Goal: Task Accomplishment & Management: Complete application form

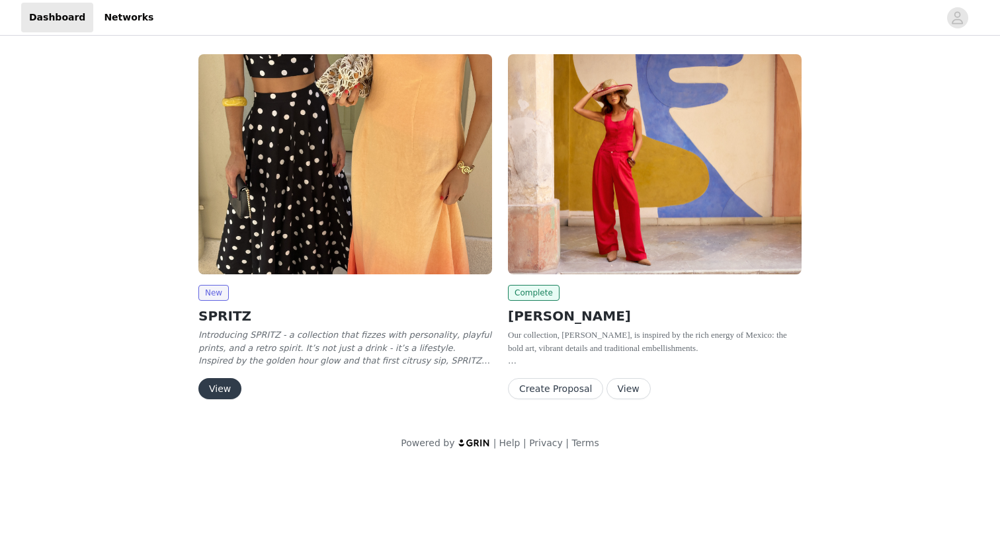
click at [215, 376] on div "New SPRITZ Introducing SPRITZ - a collection that fizzes with personality, play…" at bounding box center [345, 342] width 294 height 114
click at [216, 383] on button "View" at bounding box center [219, 388] width 43 height 21
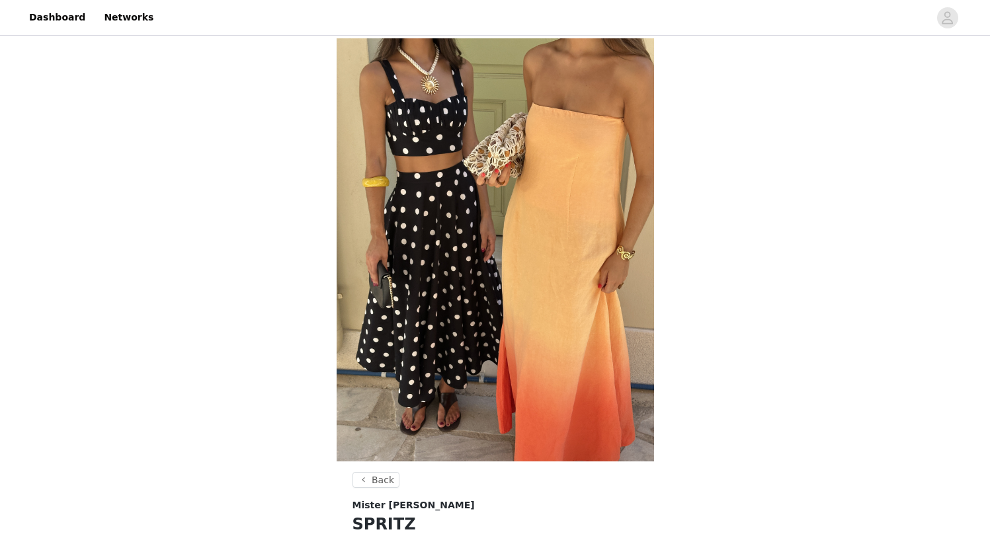
scroll to position [404, 0]
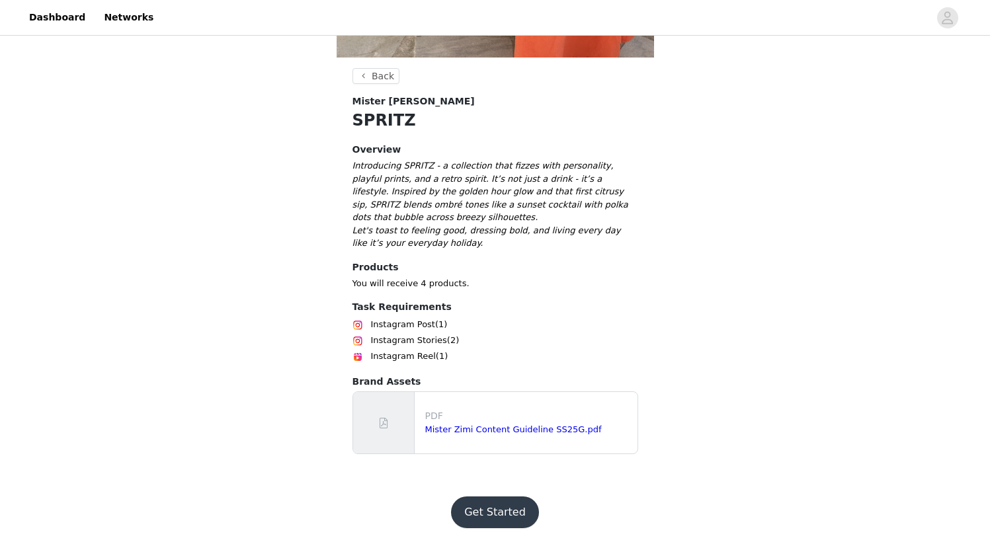
click at [497, 522] on button "Get Started" at bounding box center [495, 512] width 88 height 32
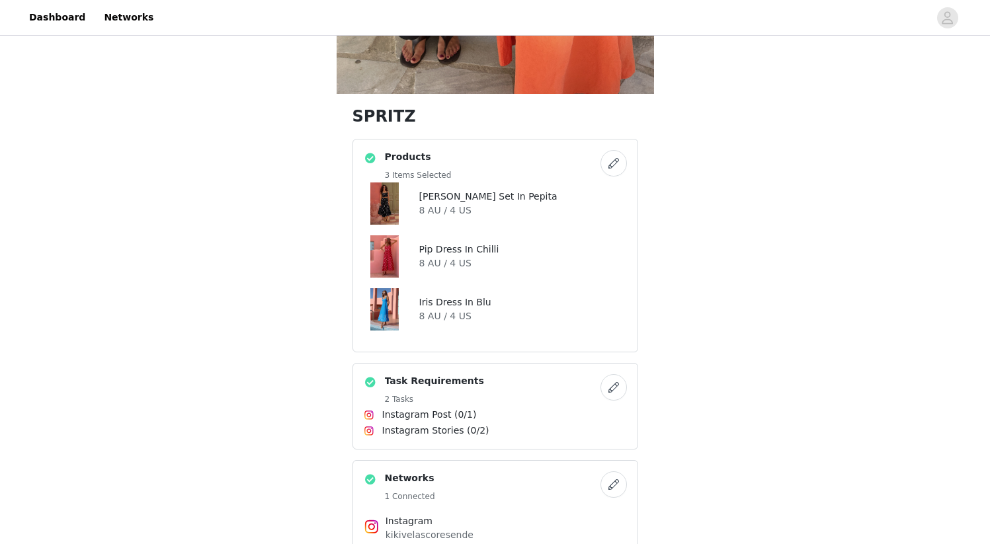
scroll to position [360, 0]
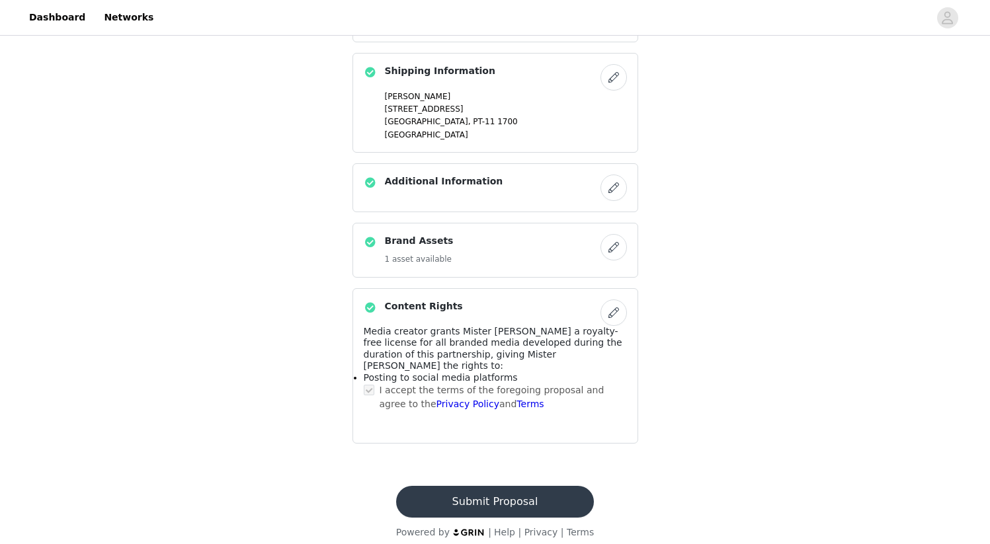
click at [492, 498] on button "Submit Proposal" at bounding box center [495, 502] width 198 height 32
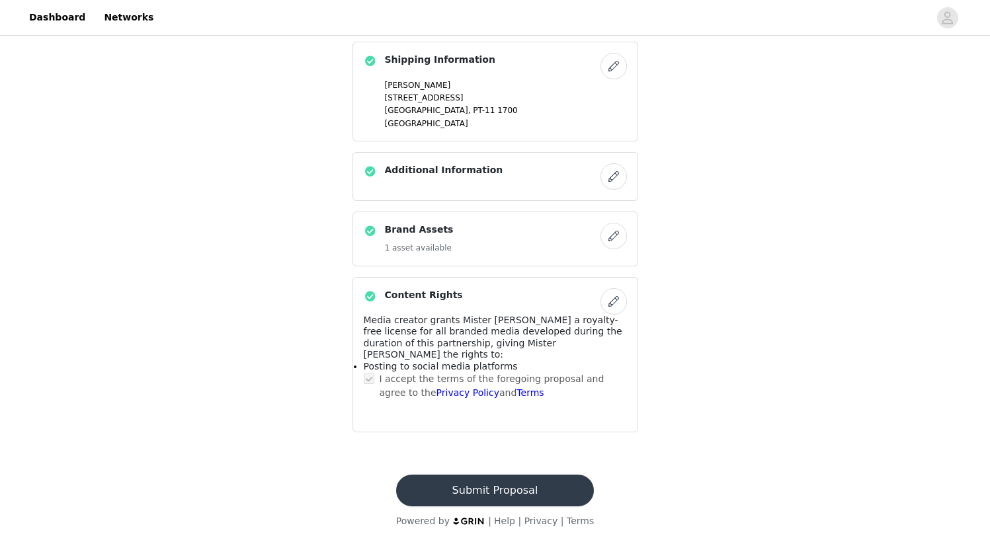
scroll to position [455, 0]
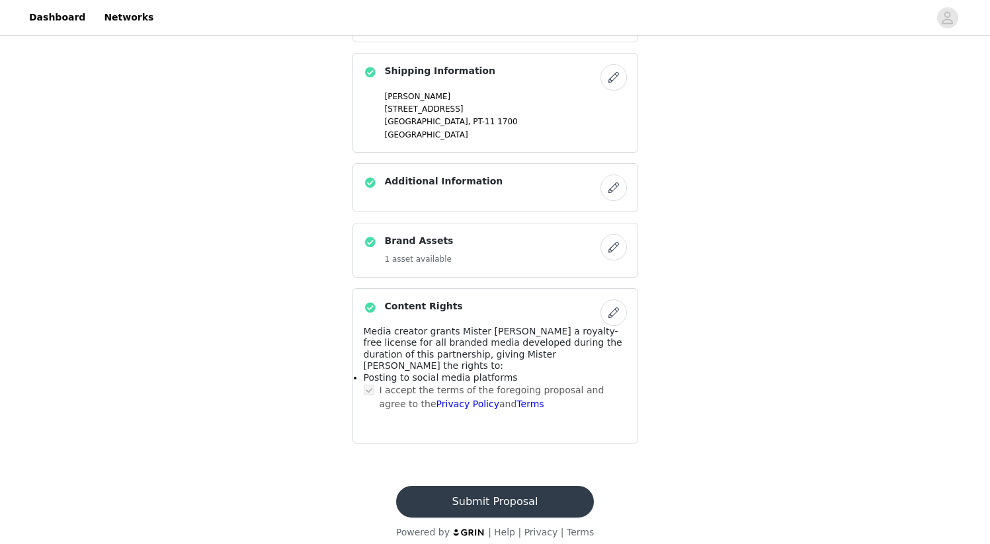
click at [503, 492] on button "Submit Proposal" at bounding box center [495, 502] width 198 height 32
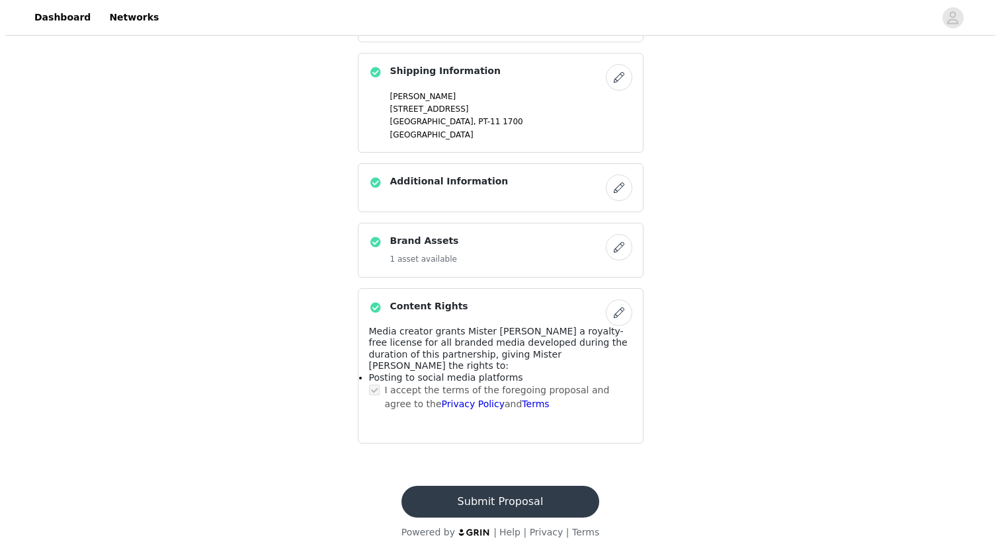
scroll to position [0, 0]
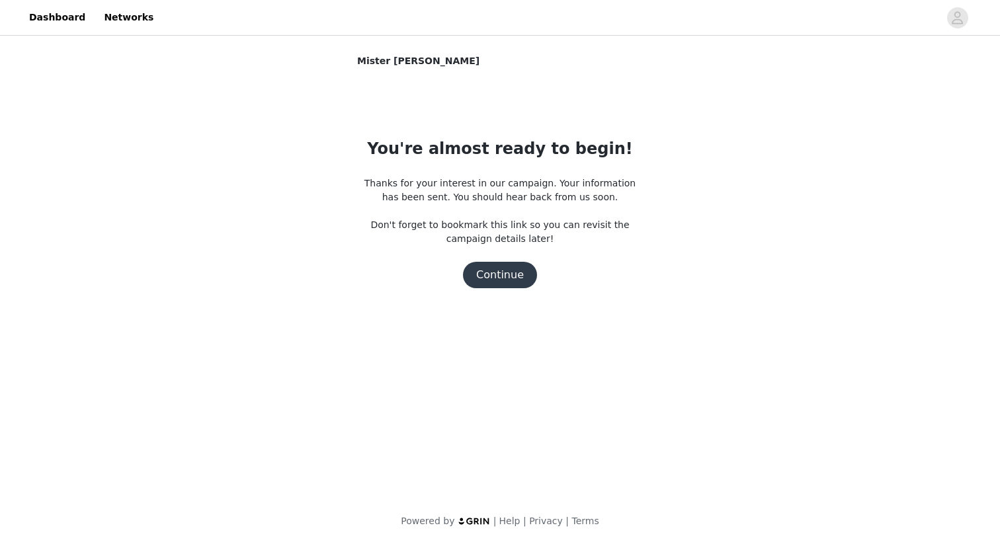
click at [483, 278] on button "Continue" at bounding box center [500, 275] width 74 height 26
